Goal: Transaction & Acquisition: Download file/media

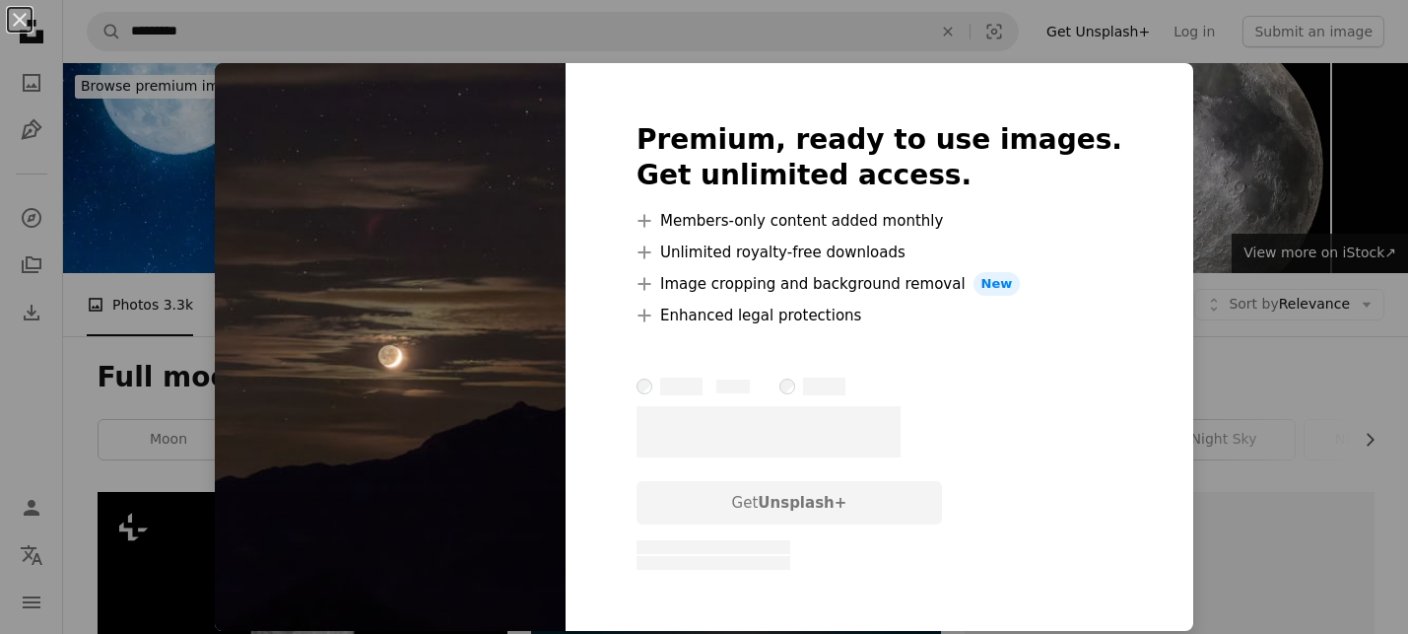
scroll to position [1534, 0]
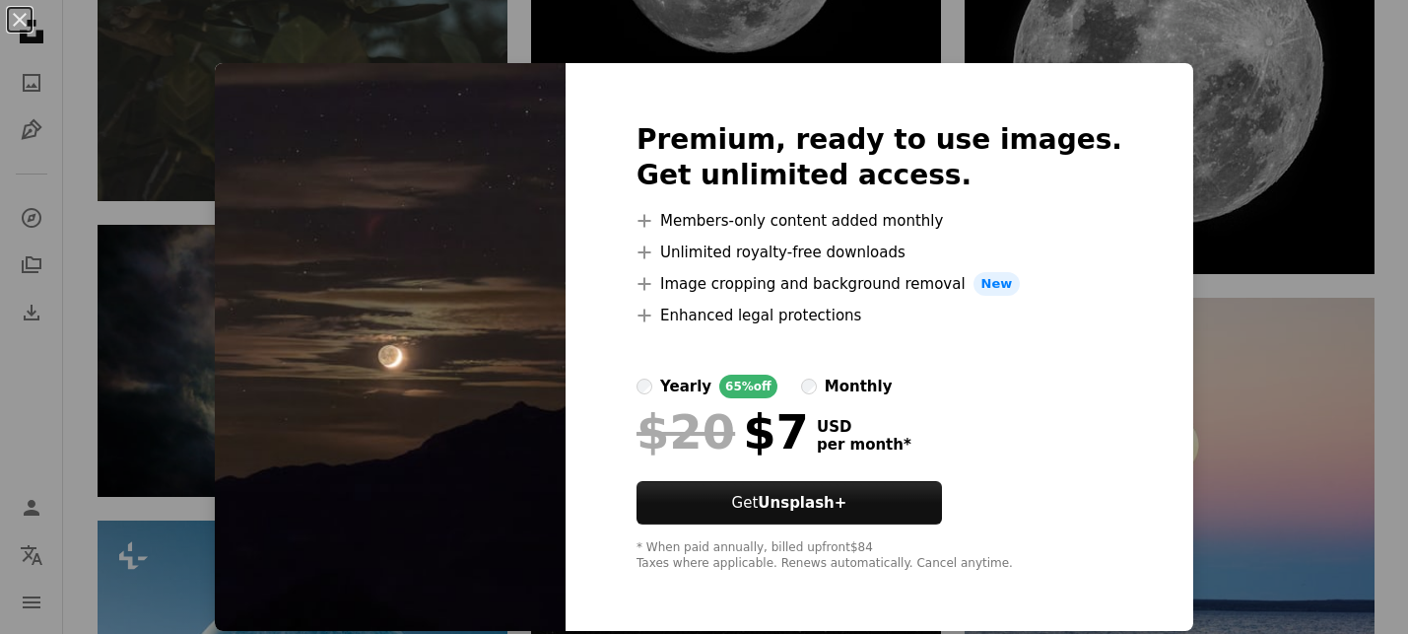
click at [248, 361] on div "An X shape Premium, ready to use images. Get unlimited access. A plus sign Memb…" at bounding box center [704, 317] width 1408 height 634
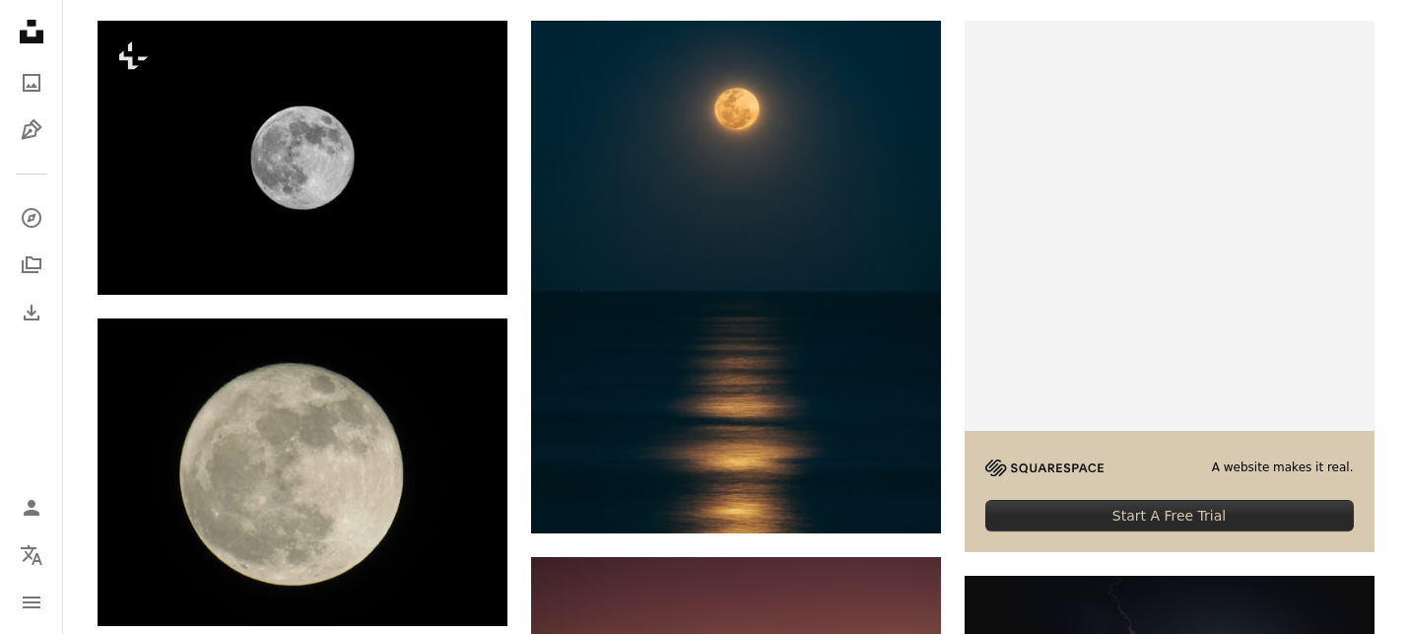
scroll to position [481, 0]
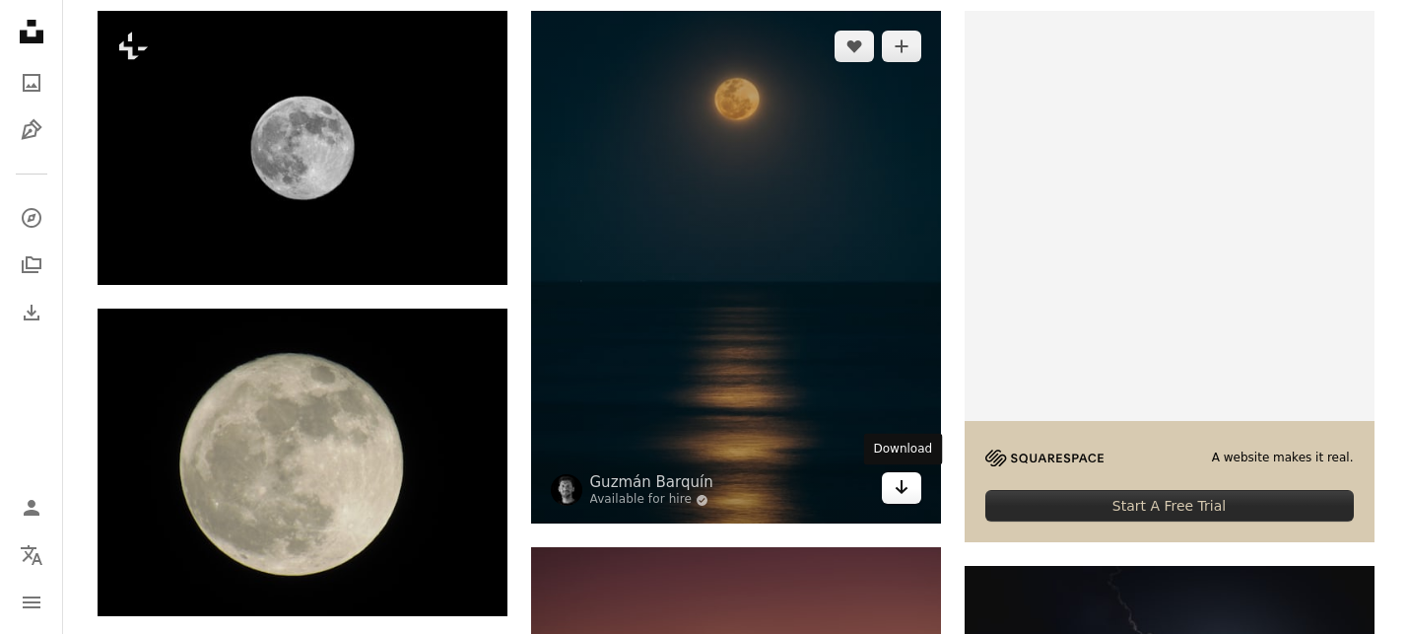
click at [902, 485] on icon "Download" at bounding box center [901, 487] width 13 height 14
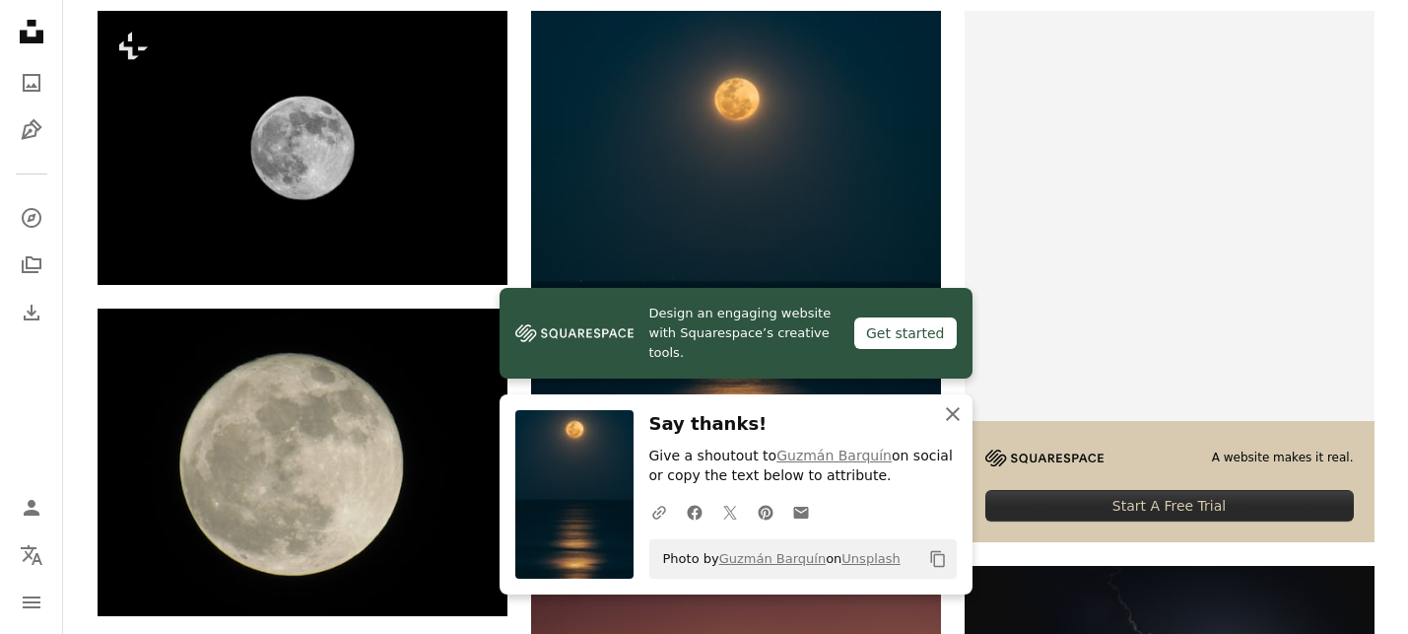
click at [952, 412] on icon "button" at bounding box center [953, 414] width 14 height 14
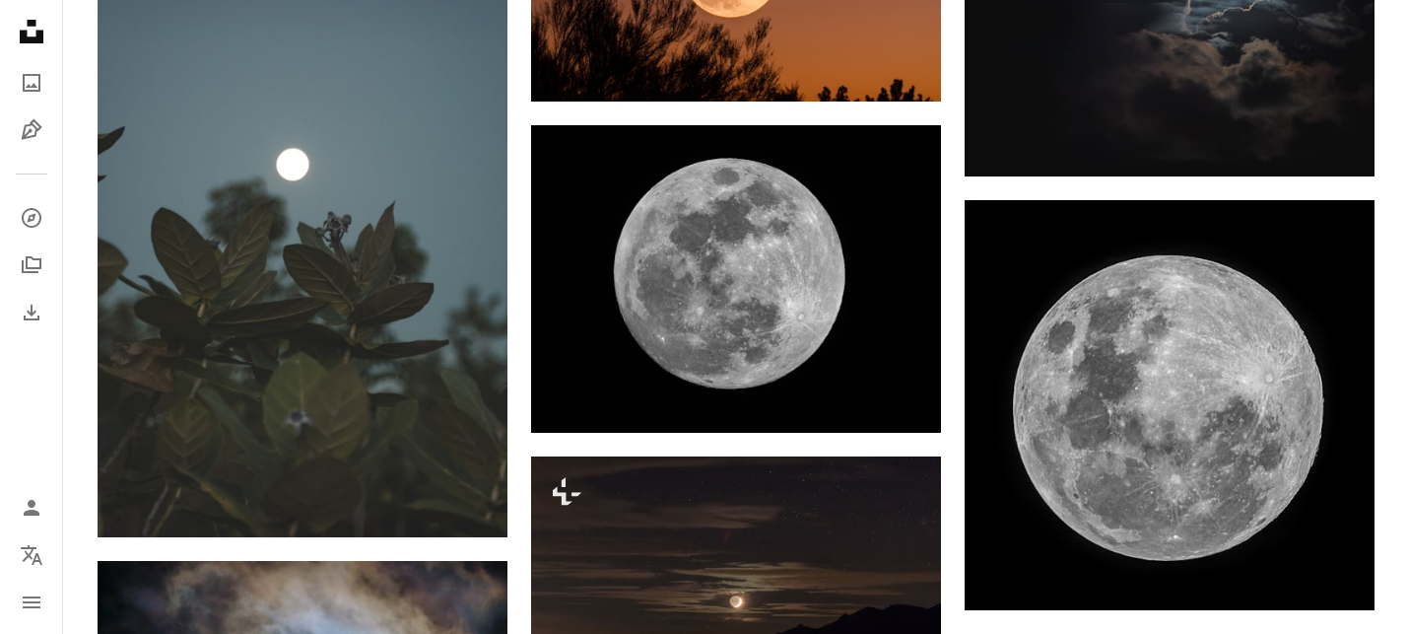
scroll to position [1200, 0]
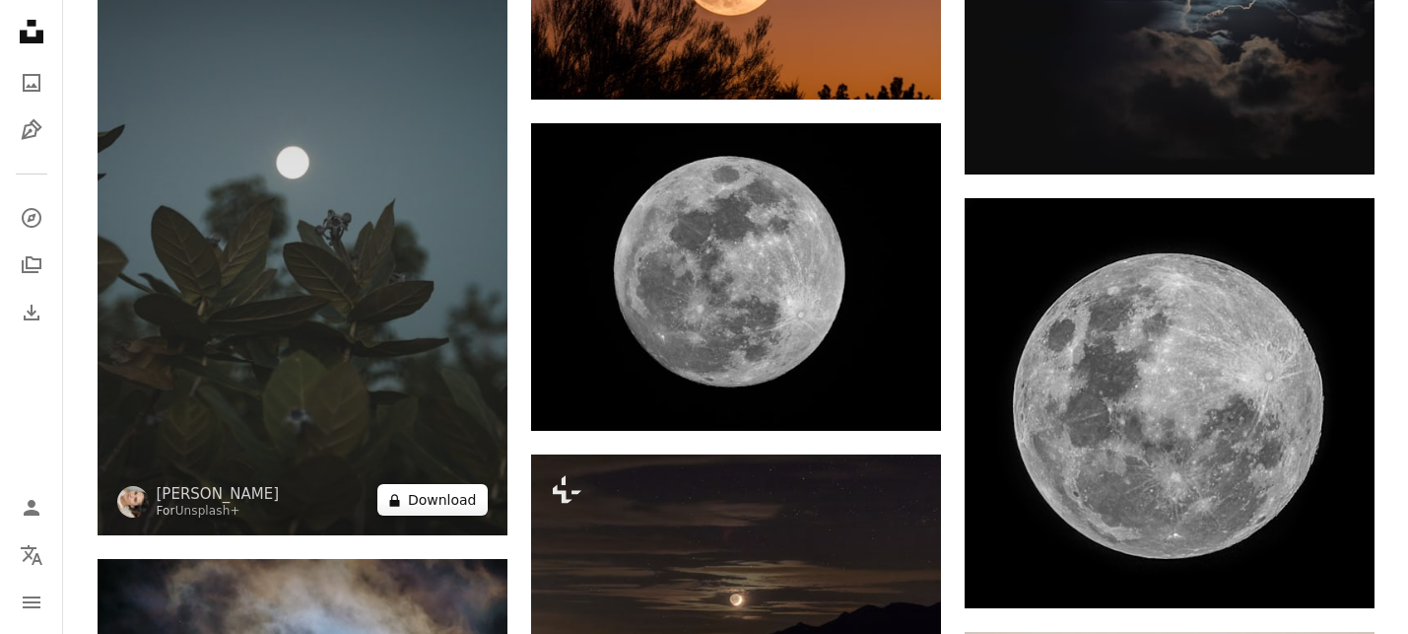
click at [428, 500] on button "A lock Download" at bounding box center [432, 500] width 110 height 32
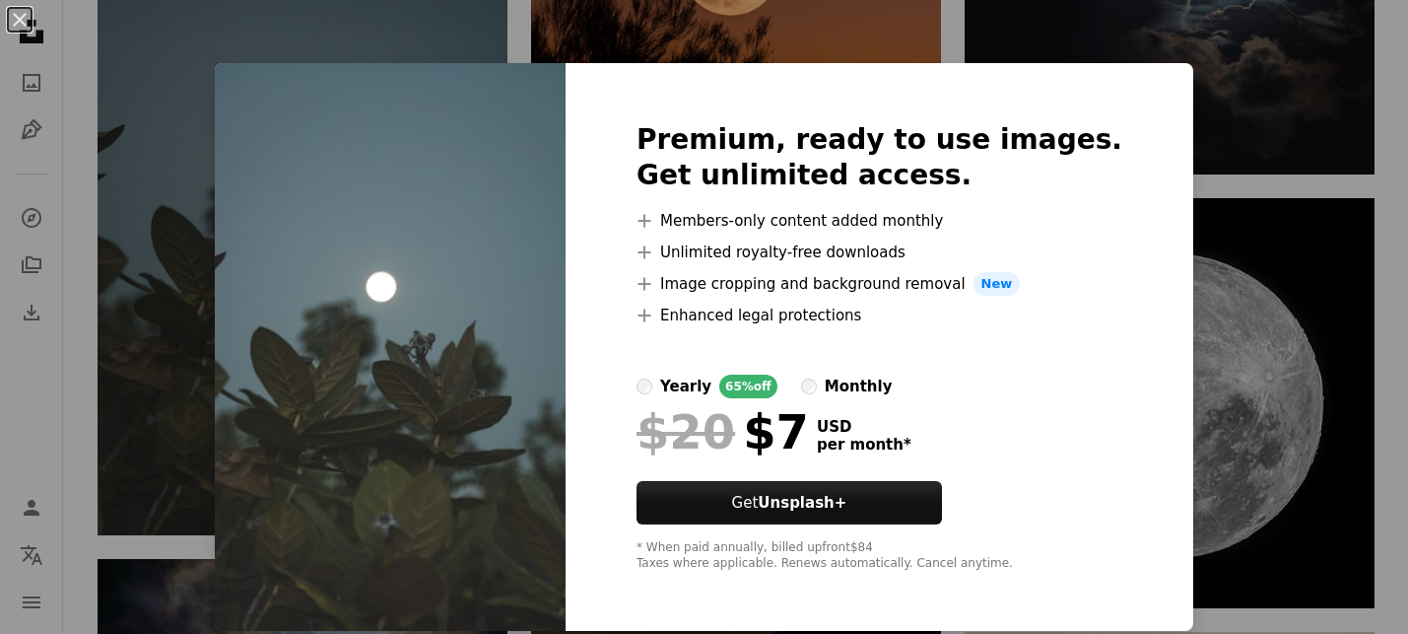
click at [261, 164] on div "An X shape Premium, ready to use images. Get unlimited access. A plus sign Memb…" at bounding box center [704, 317] width 1408 height 634
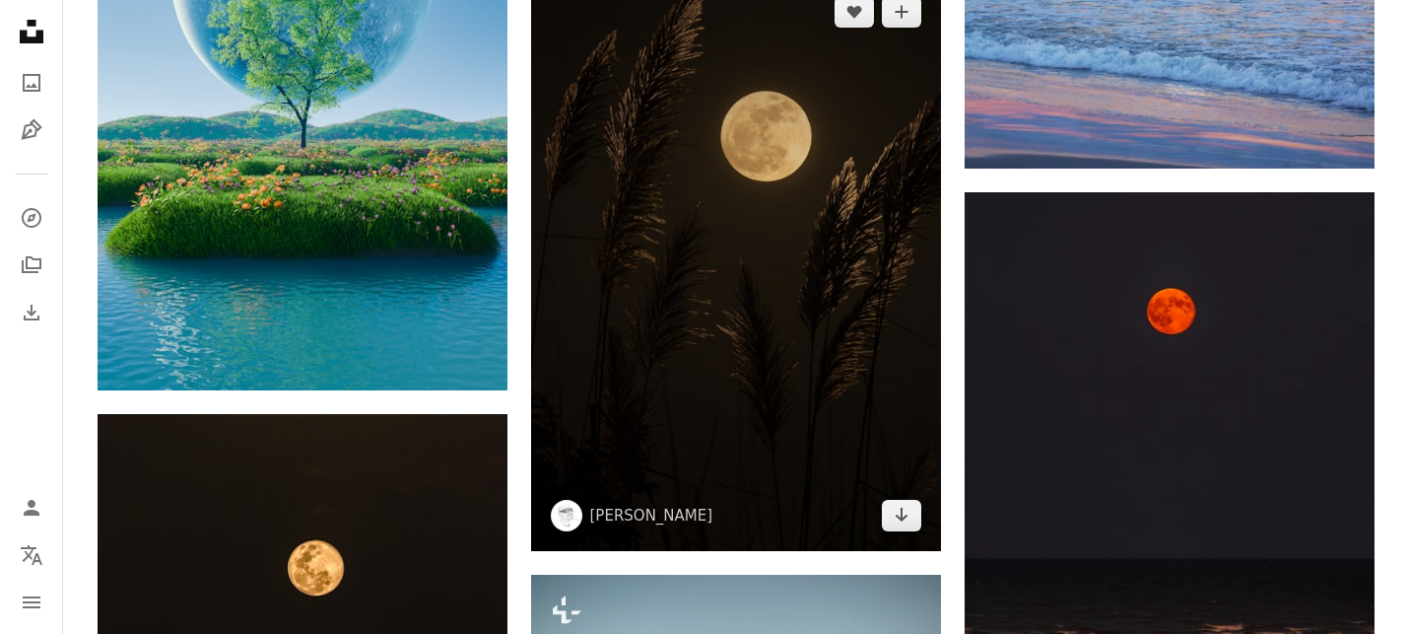
scroll to position [2281, 0]
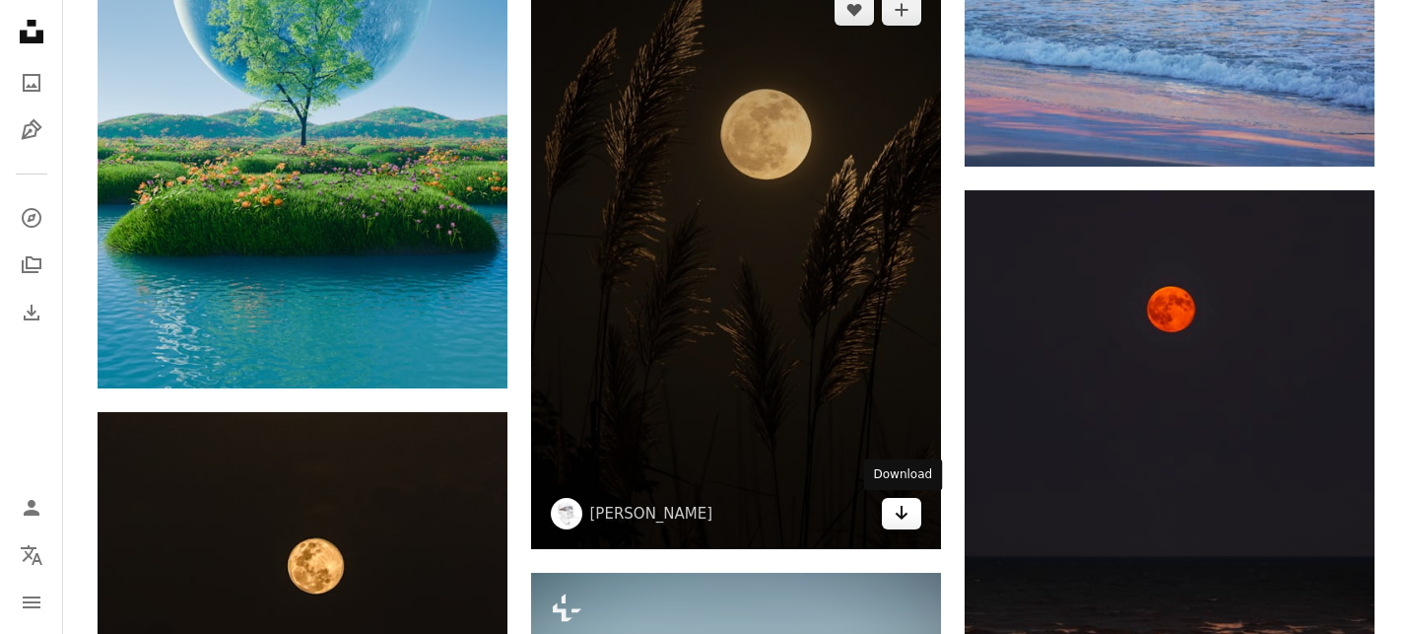
click at [904, 514] on icon "Download" at bounding box center [901, 513] width 13 height 14
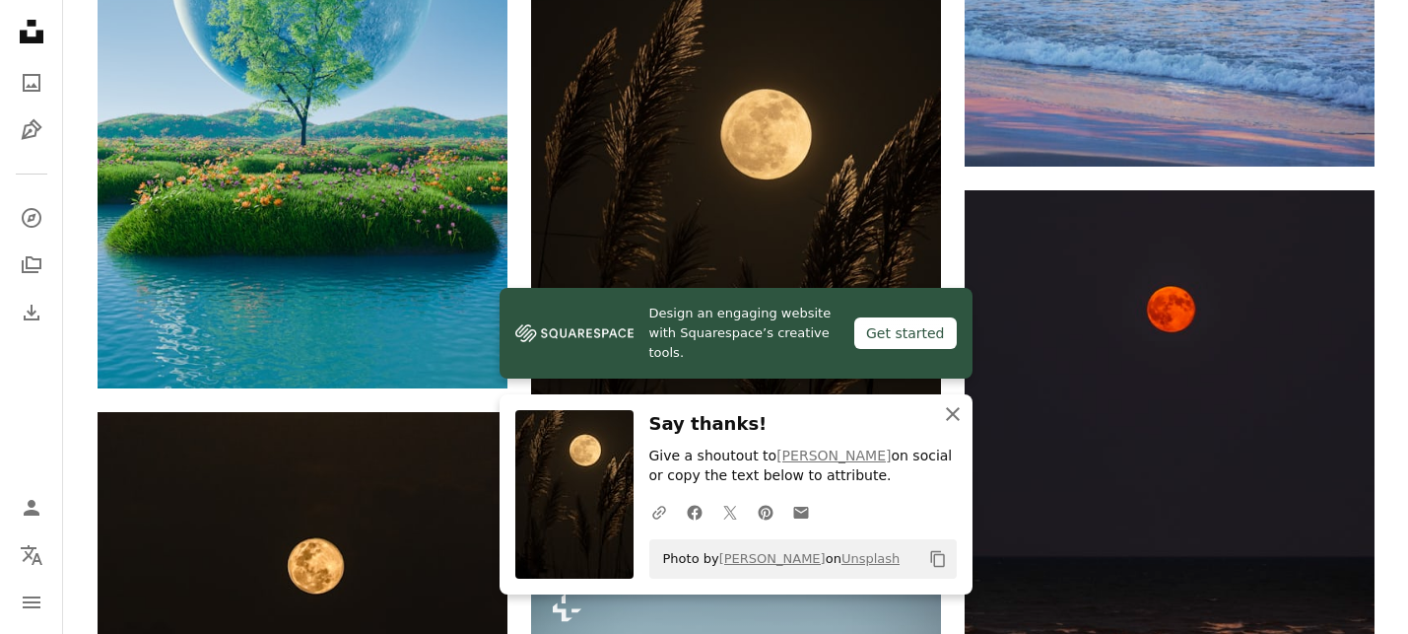
click at [947, 405] on icon "An X shape" at bounding box center [953, 414] width 24 height 24
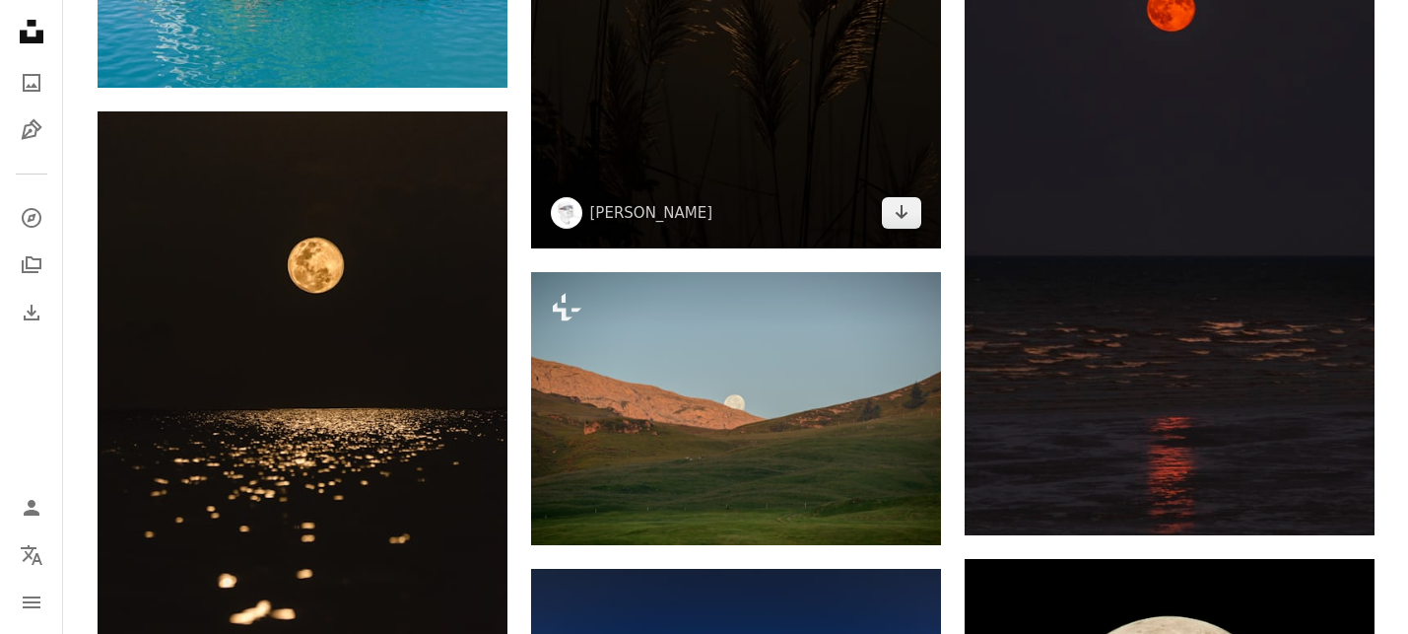
scroll to position [2581, 0]
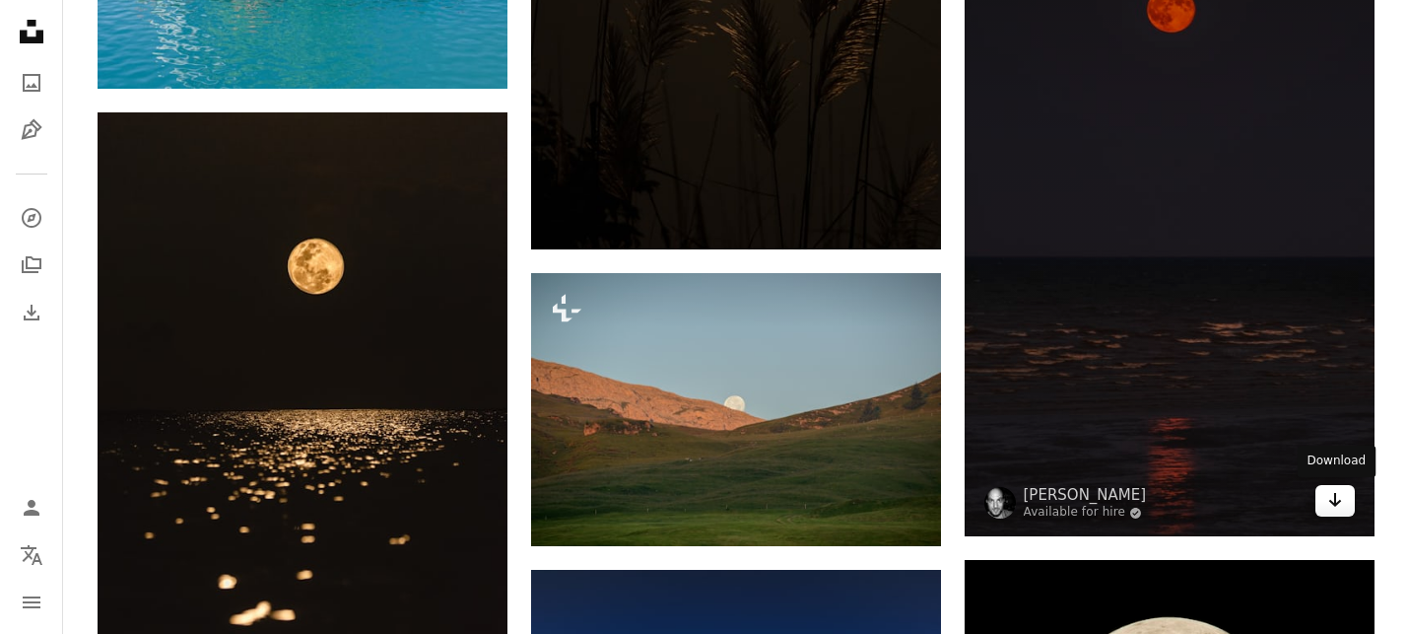
click at [1342, 508] on icon "Arrow pointing down" at bounding box center [1335, 500] width 16 height 24
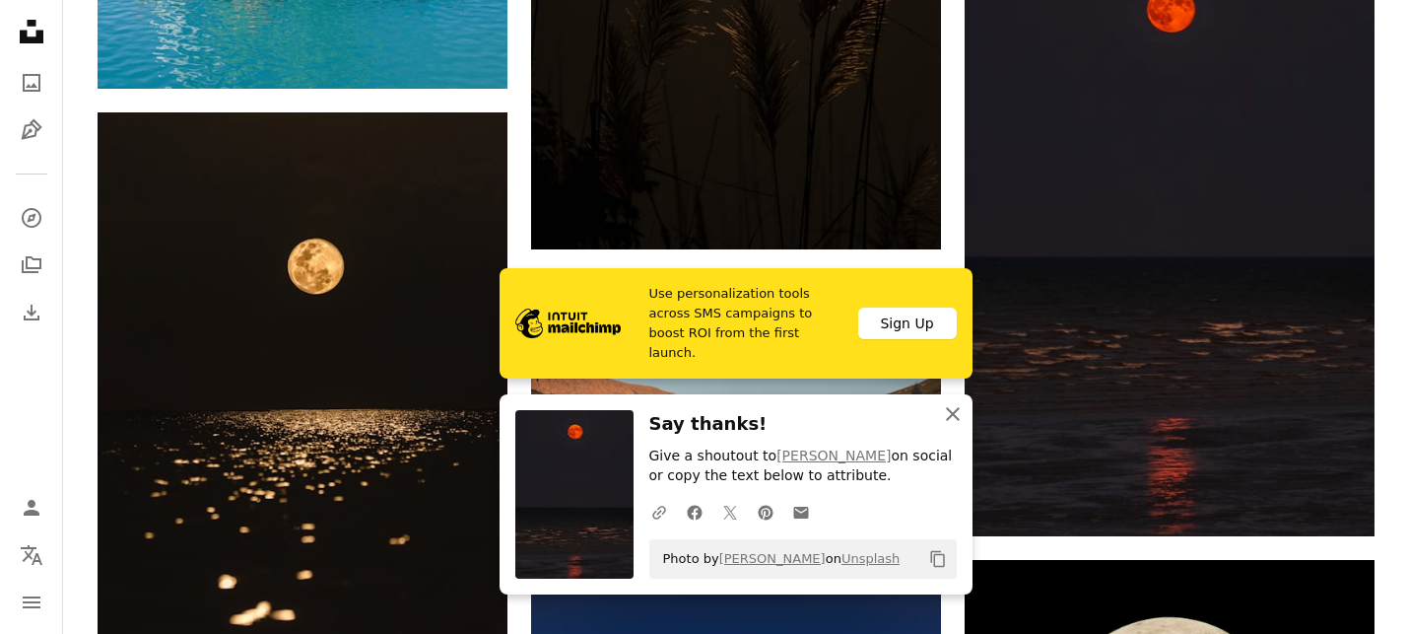
click at [953, 413] on icon "button" at bounding box center [953, 414] width 14 height 14
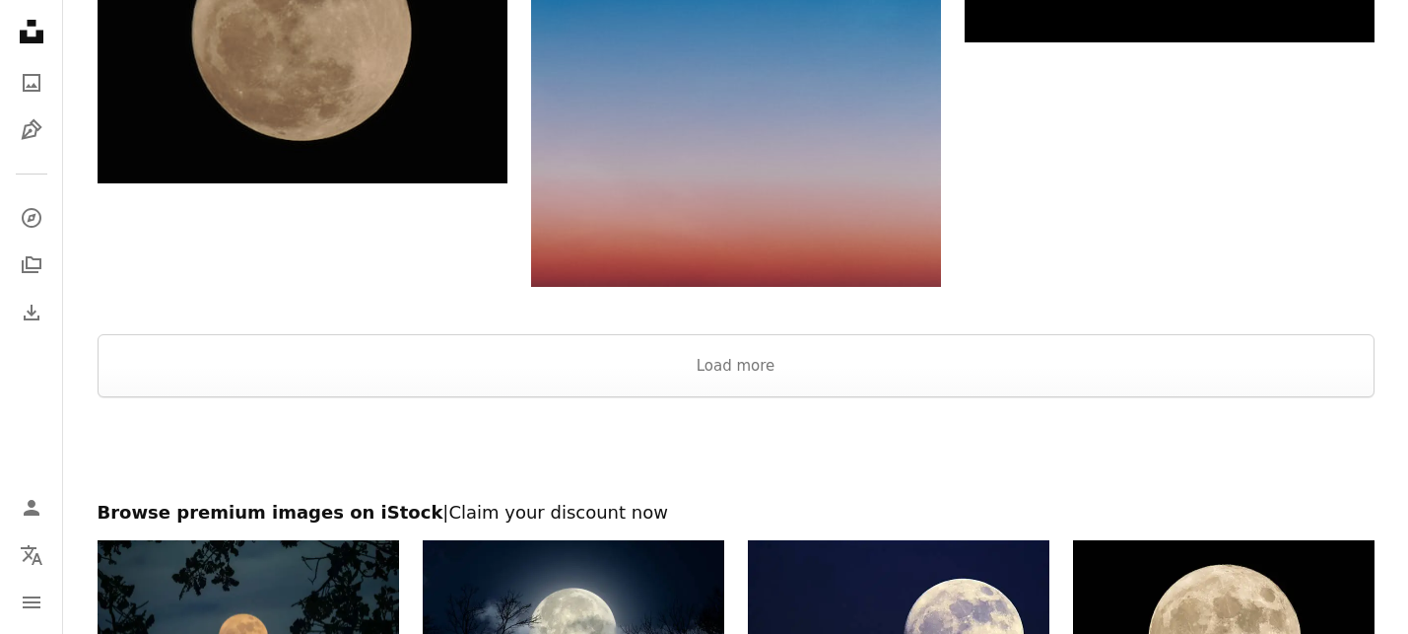
scroll to position [3576, 0]
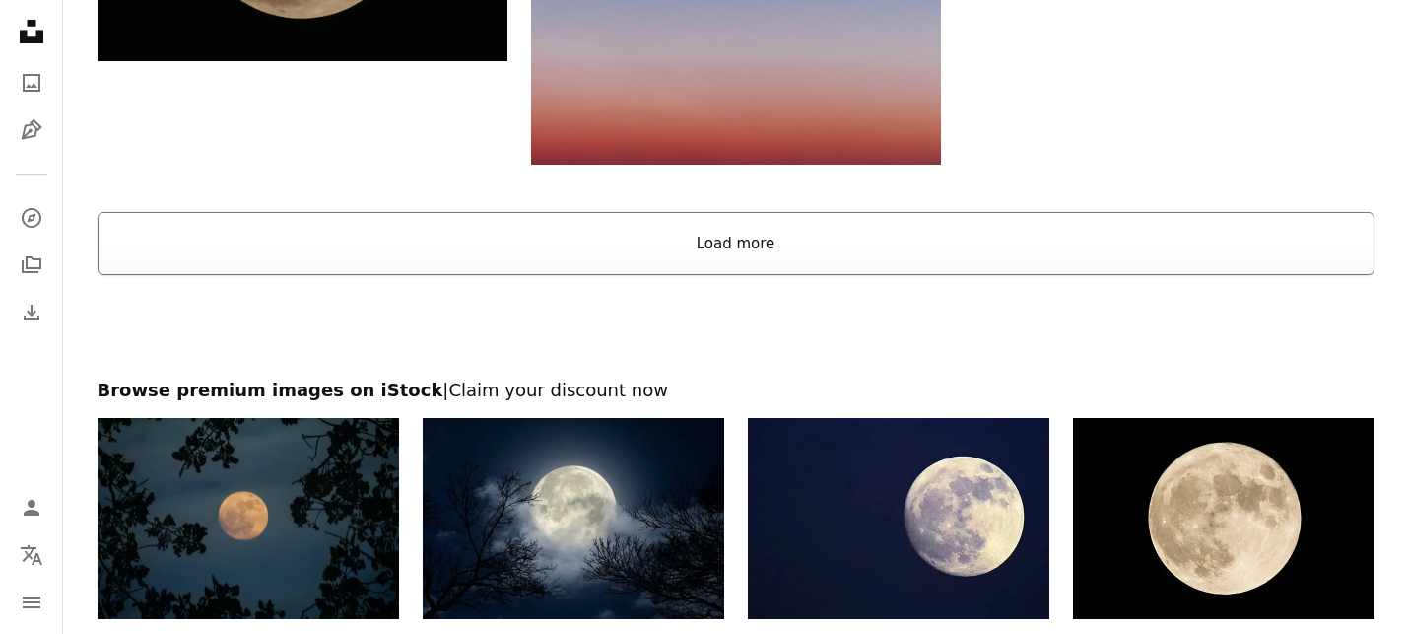
click at [713, 250] on button "Load more" at bounding box center [736, 243] width 1277 height 63
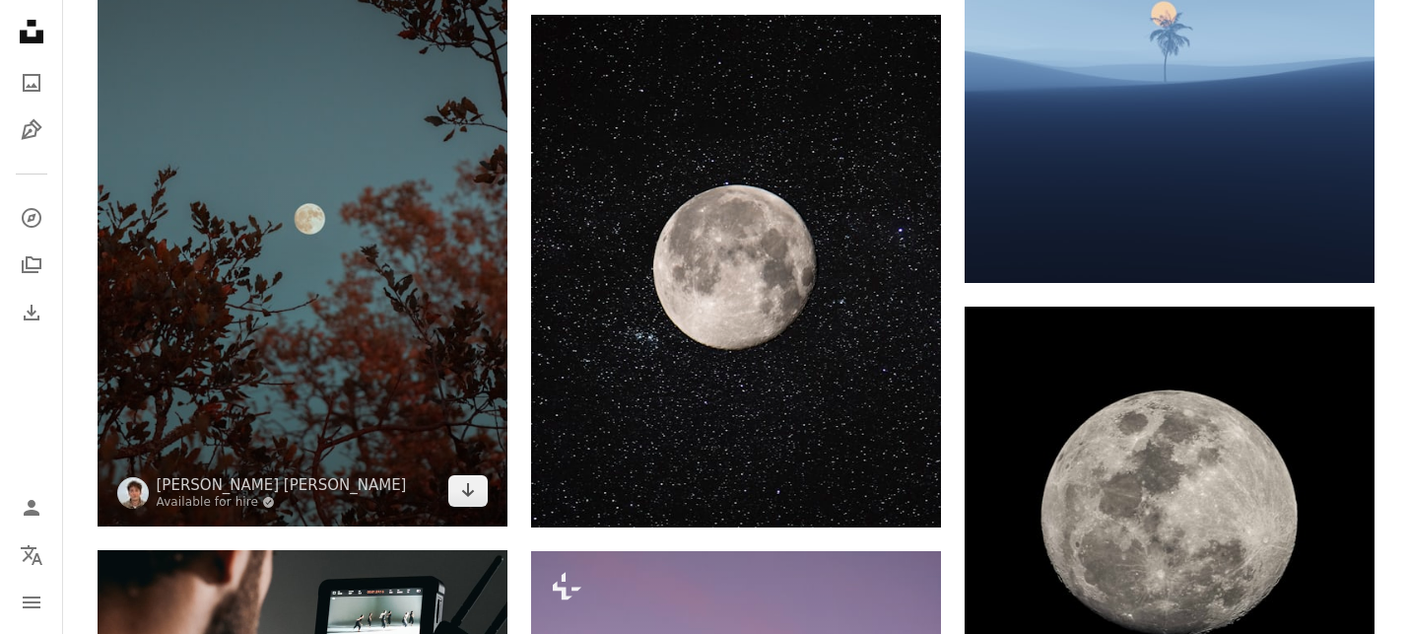
scroll to position [3761, 0]
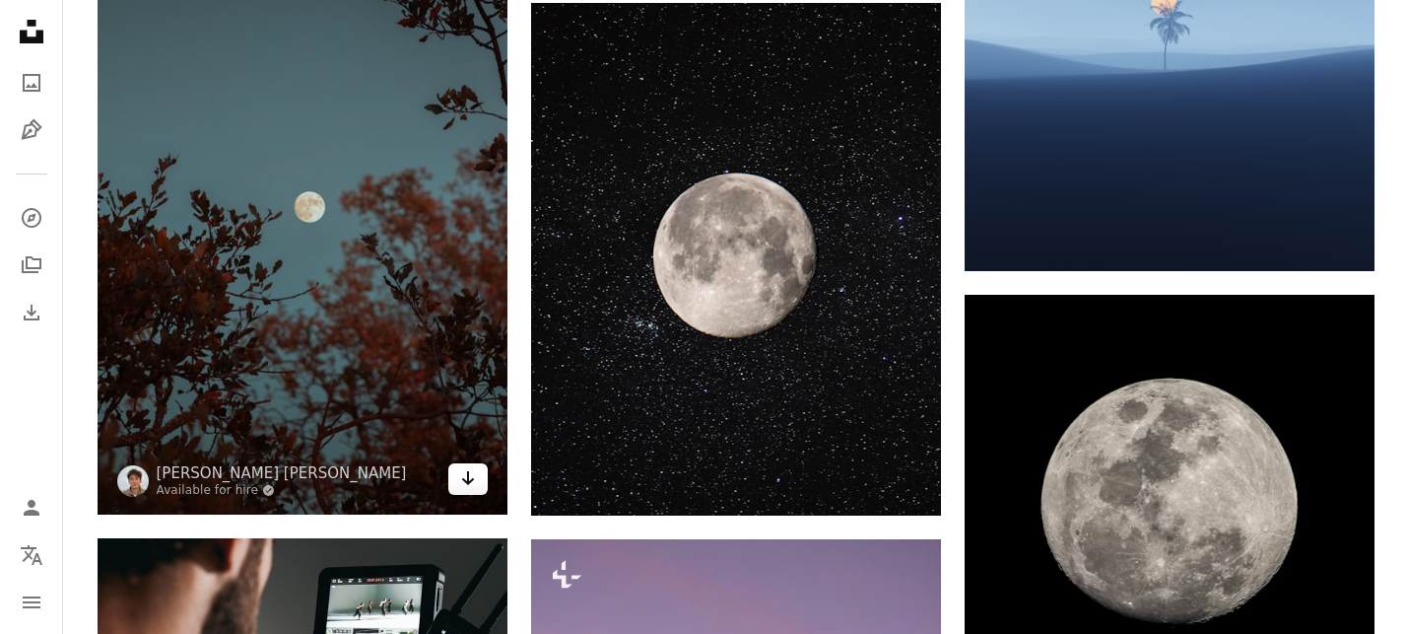
click at [469, 487] on icon "Arrow pointing down" at bounding box center [468, 478] width 16 height 24
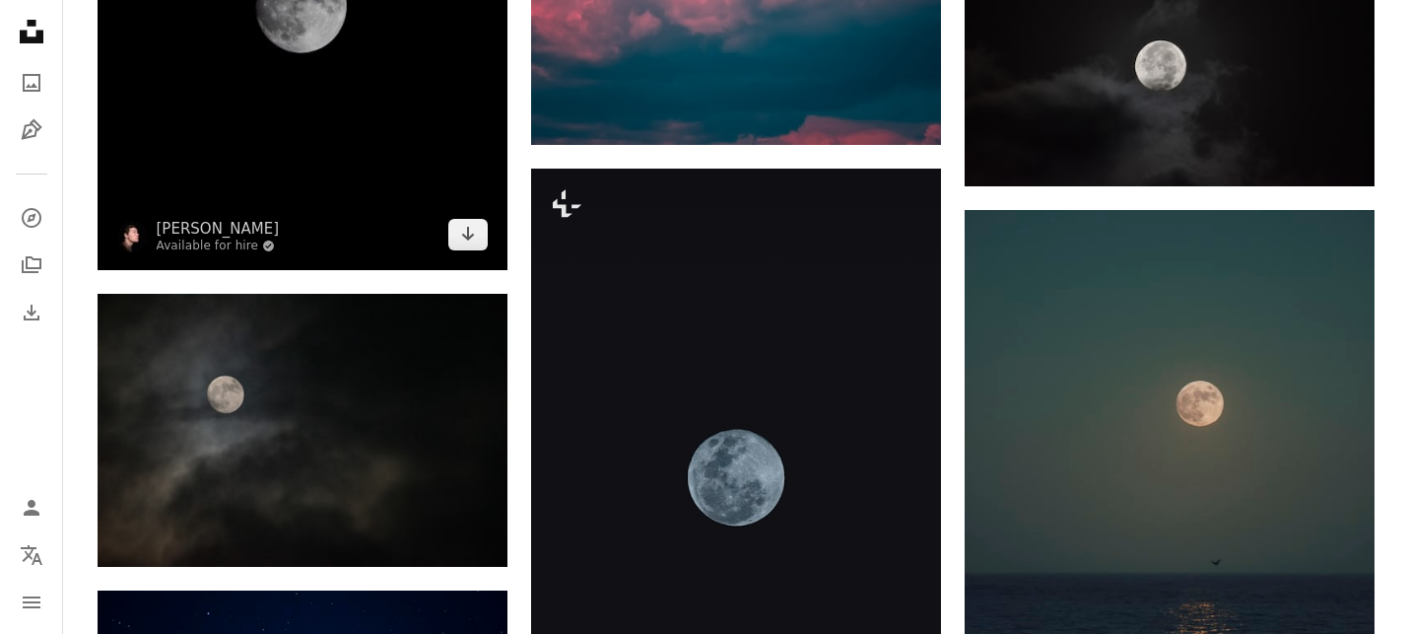
scroll to position [10087, 0]
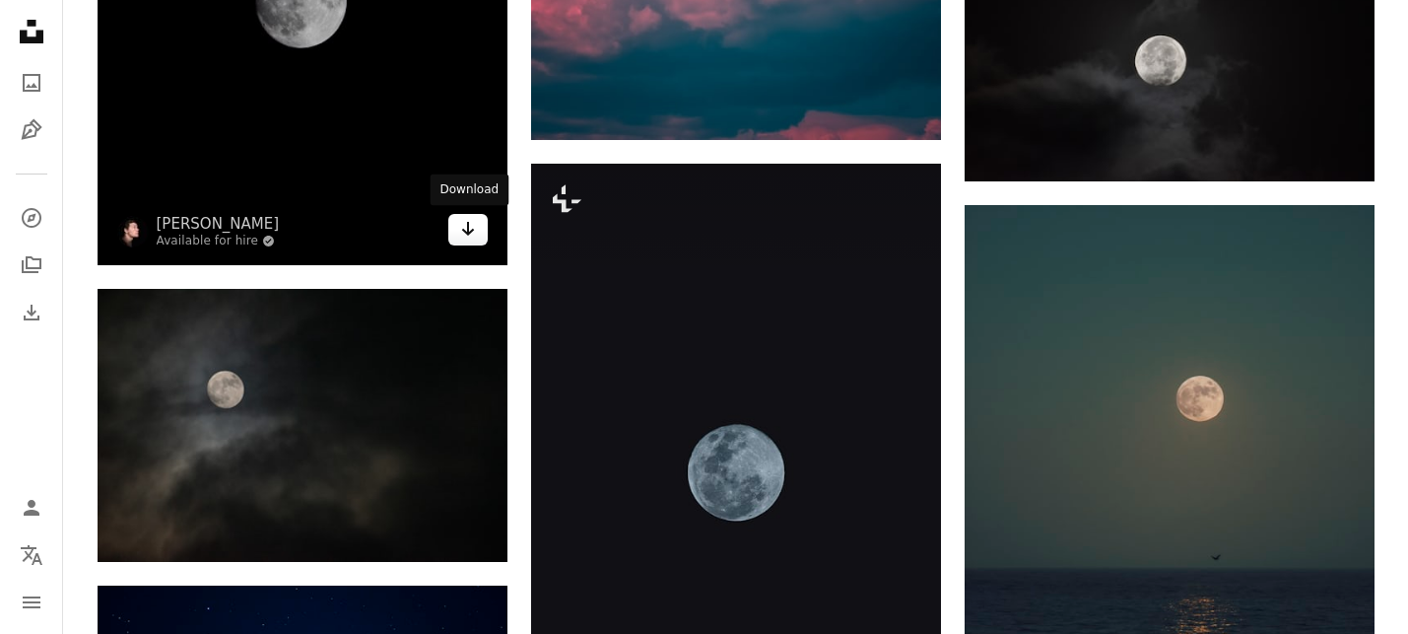
click at [473, 229] on icon "Download" at bounding box center [467, 229] width 13 height 14
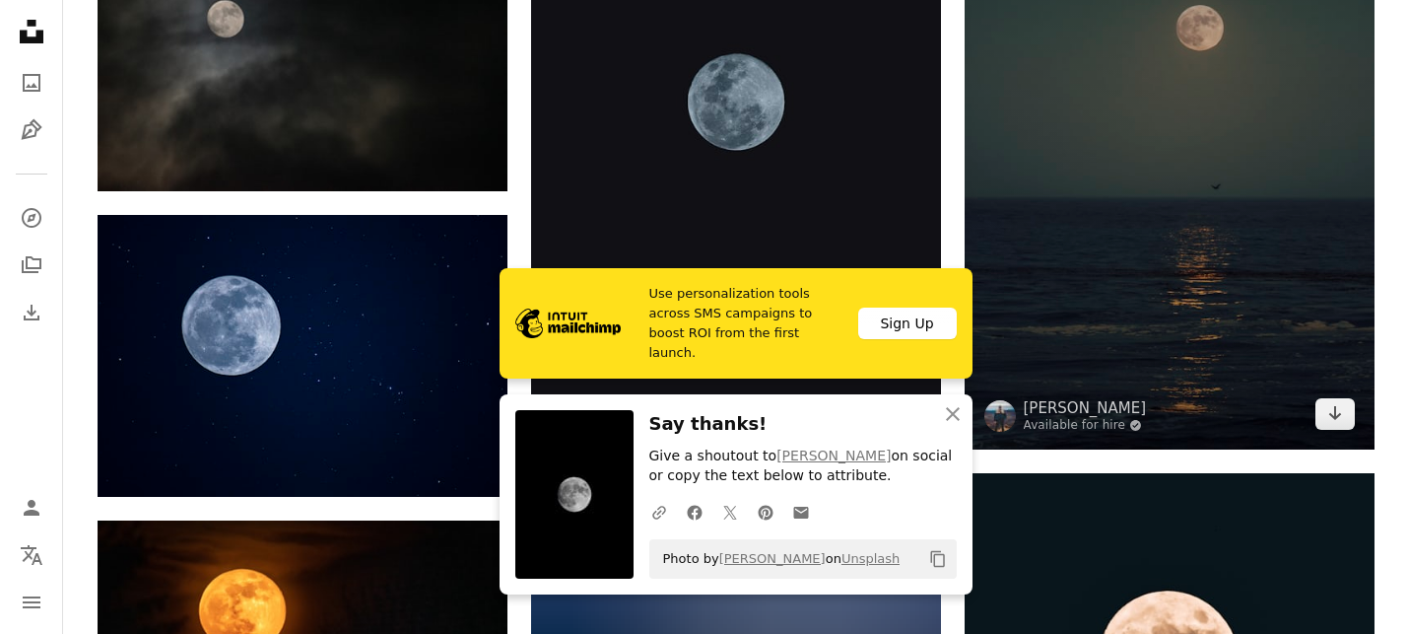
scroll to position [10462, 0]
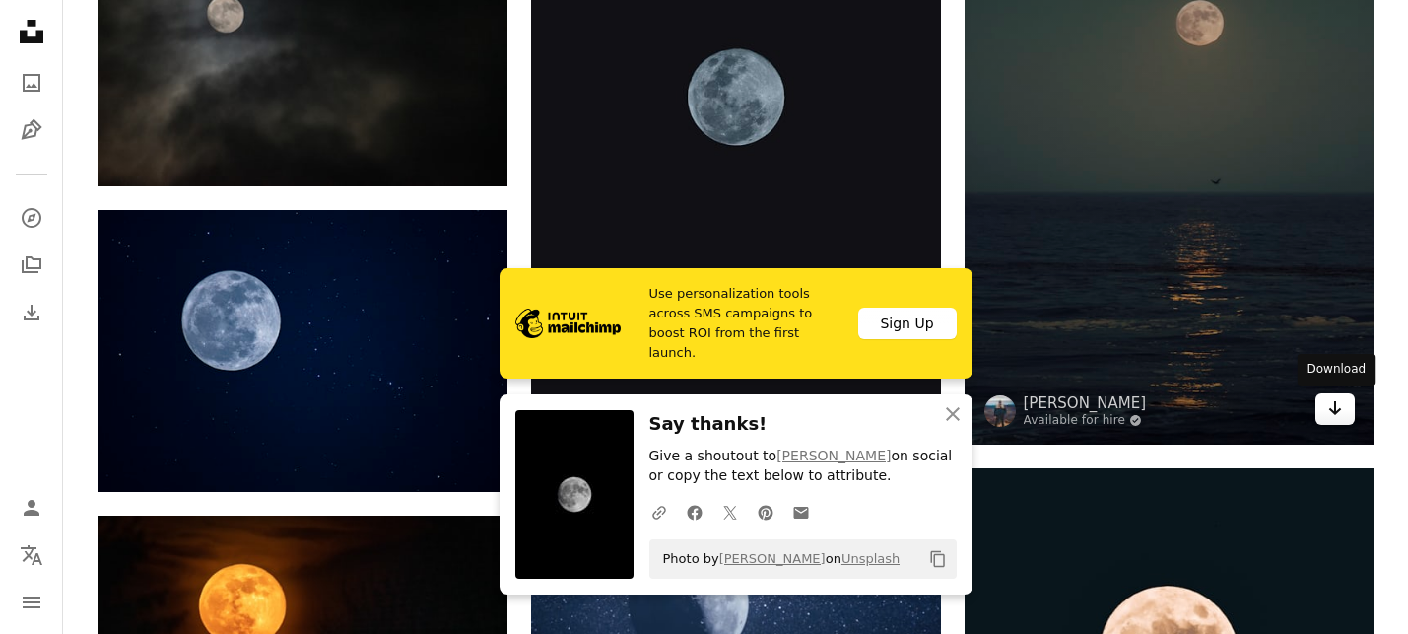
click at [1341, 412] on icon "Arrow pointing down" at bounding box center [1335, 408] width 16 height 24
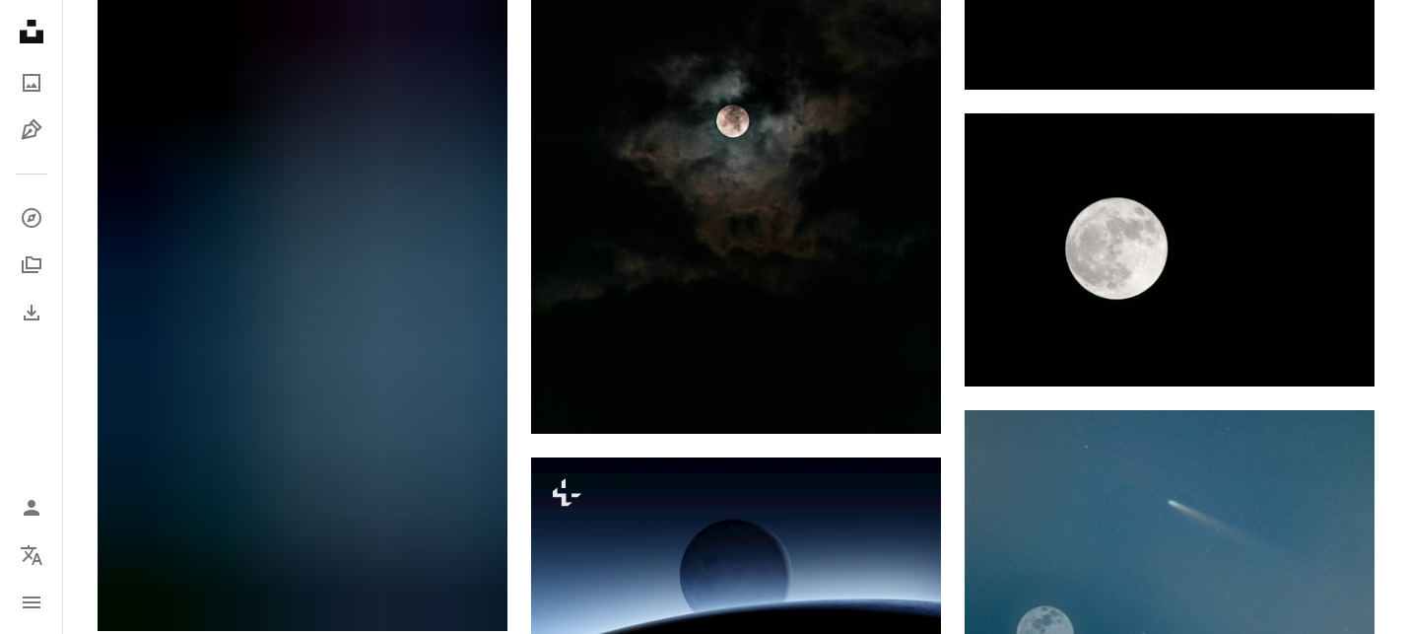
scroll to position [16603, 0]
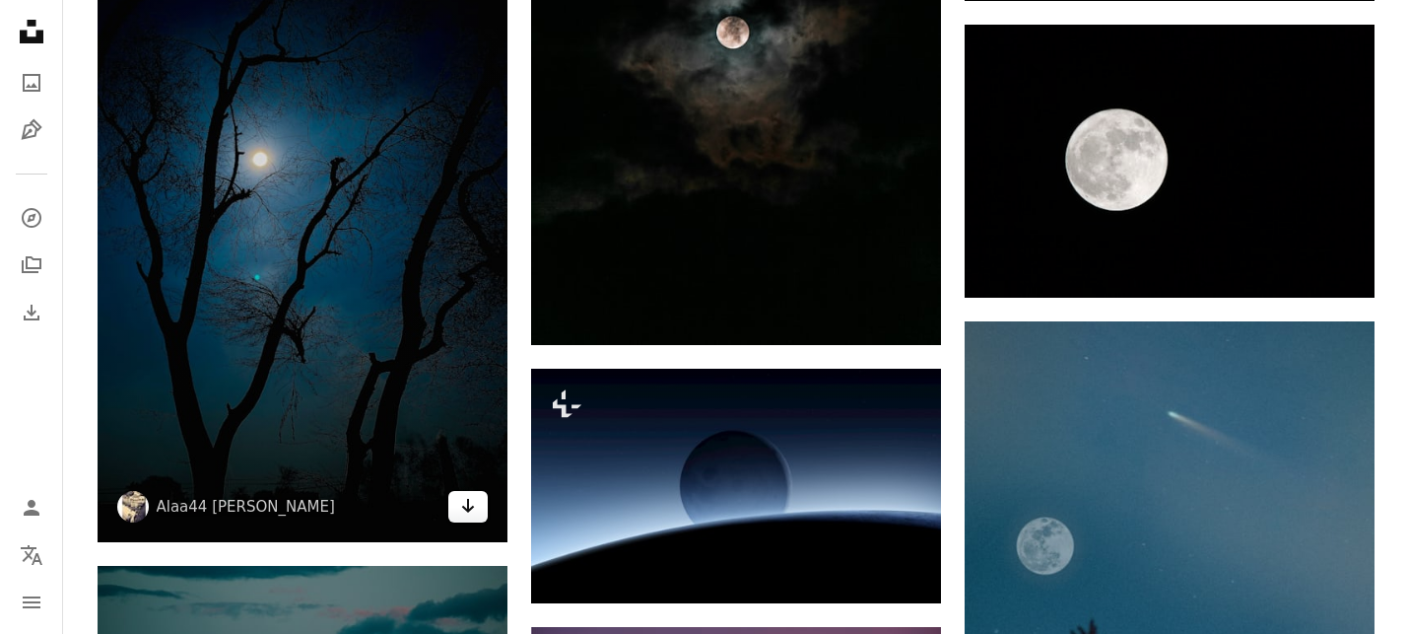
click at [469, 517] on link "Arrow pointing down" at bounding box center [467, 507] width 39 height 32
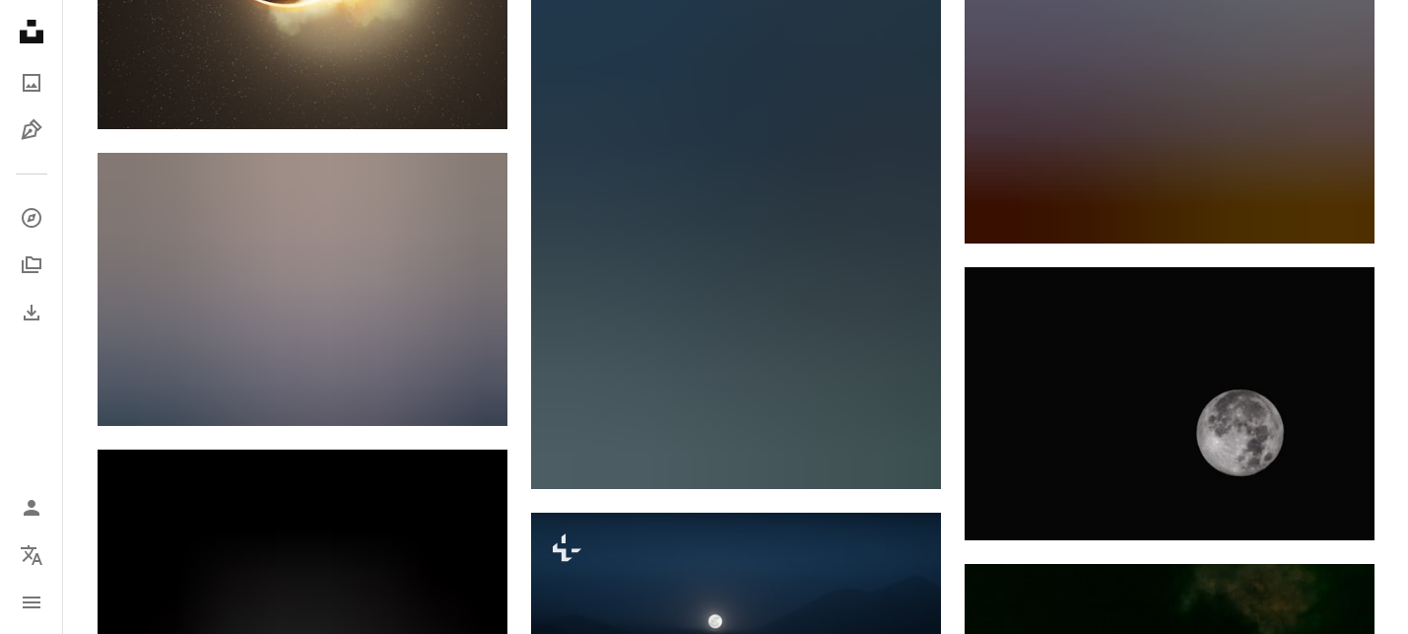
scroll to position [17947, 0]
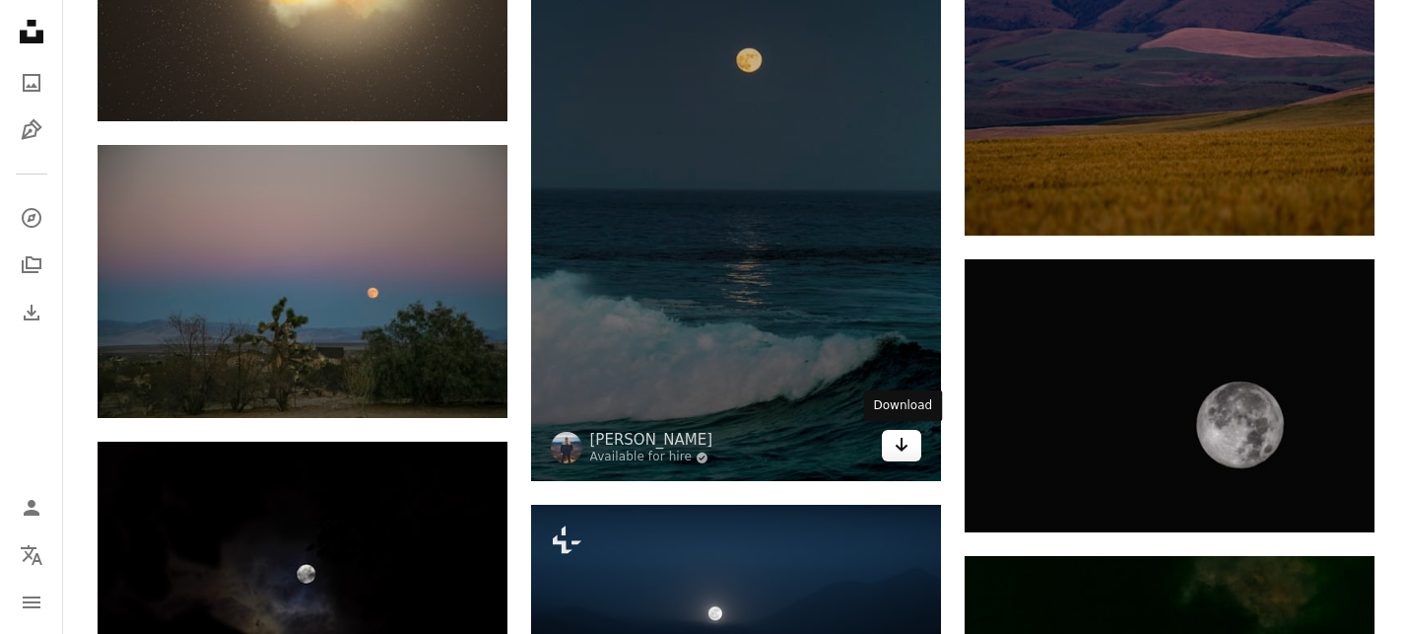
click at [900, 439] on icon "Arrow pointing down" at bounding box center [902, 445] width 16 height 24
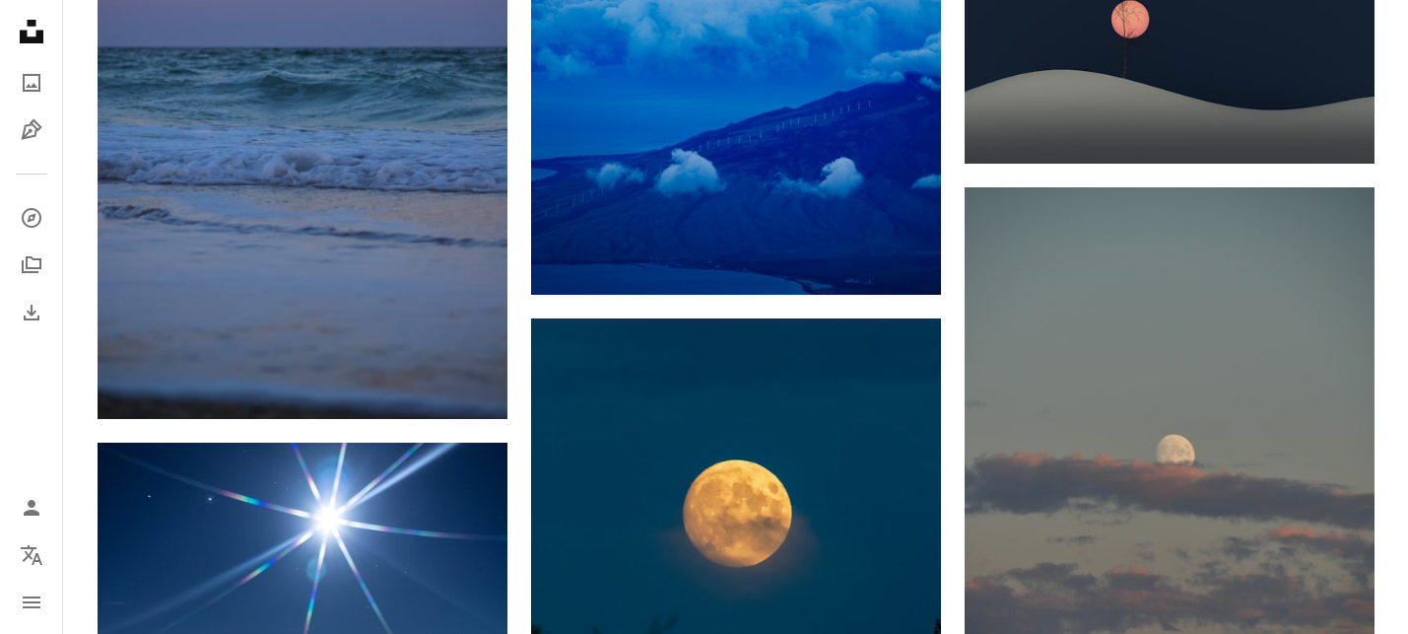
scroll to position [20695, 0]
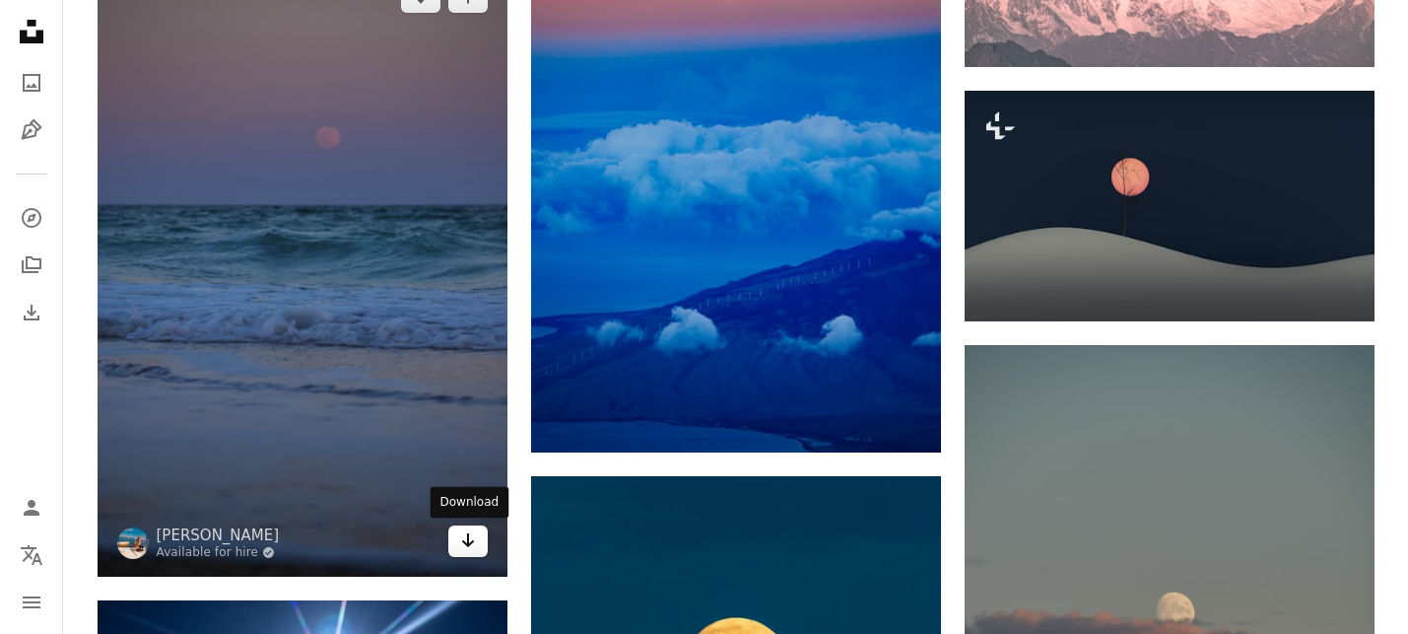
click at [470, 546] on icon "Arrow pointing down" at bounding box center [468, 540] width 16 height 24
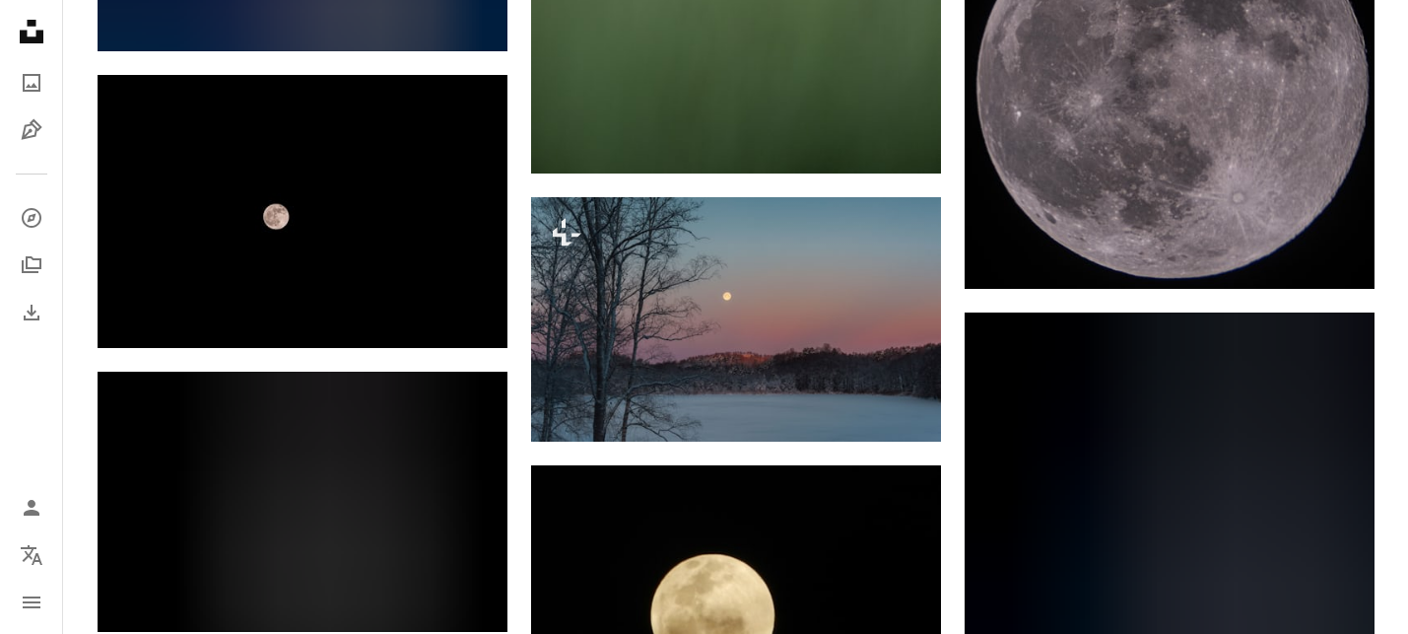
scroll to position [33140, 0]
